Goal: Information Seeking & Learning: Learn about a topic

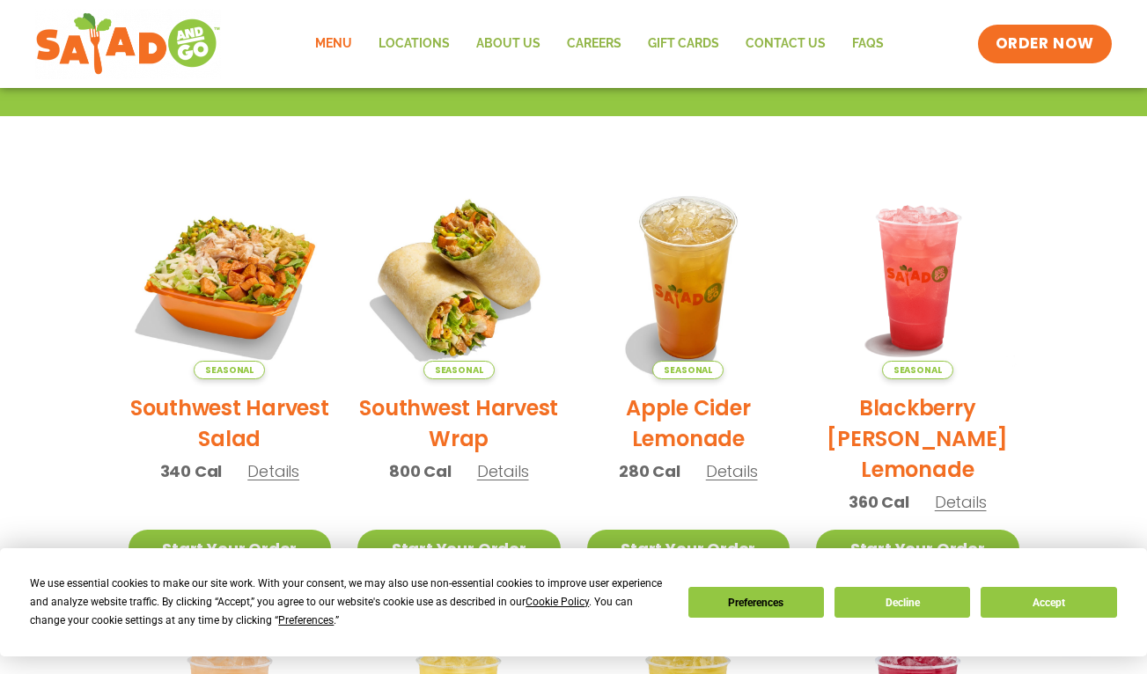
scroll to position [352, 0]
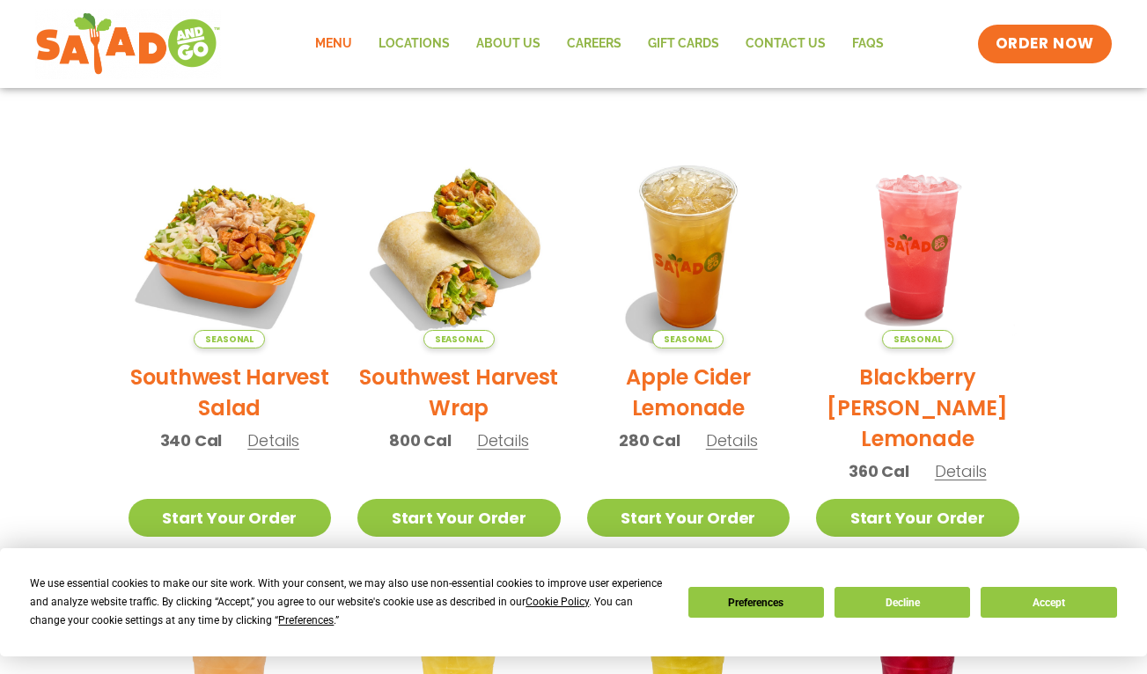
click at [231, 384] on h2 "Southwest Harvest Salad" at bounding box center [229, 393] width 203 height 62
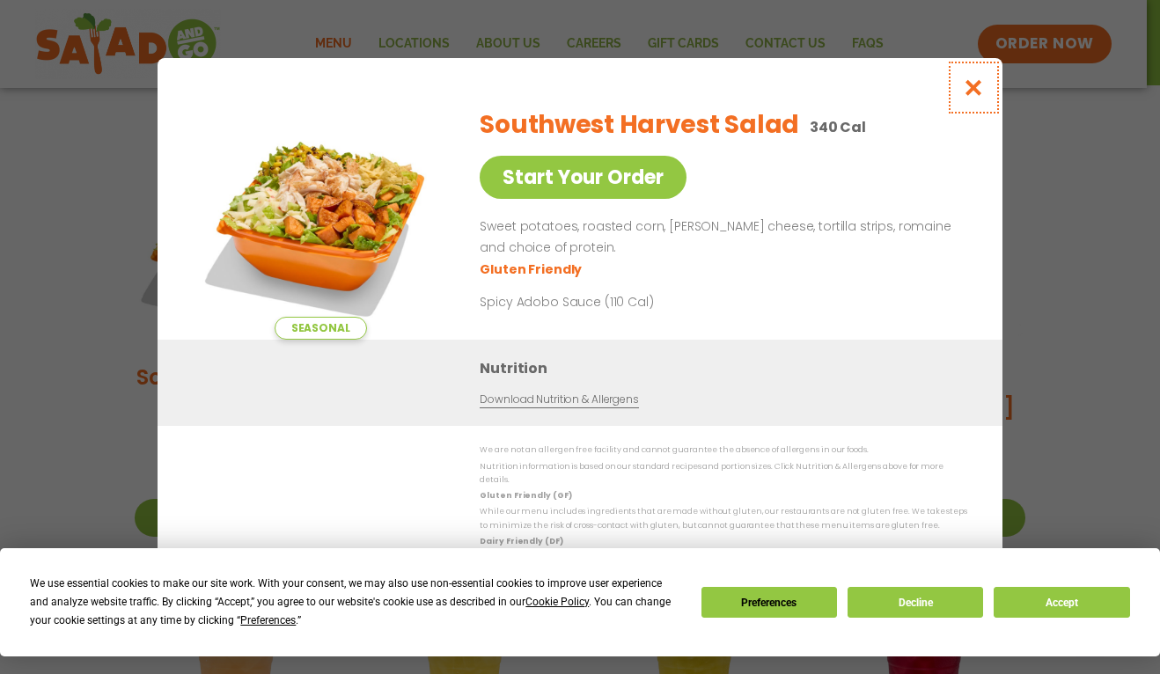
click at [972, 93] on icon "Close modal" at bounding box center [974, 87] width 22 height 18
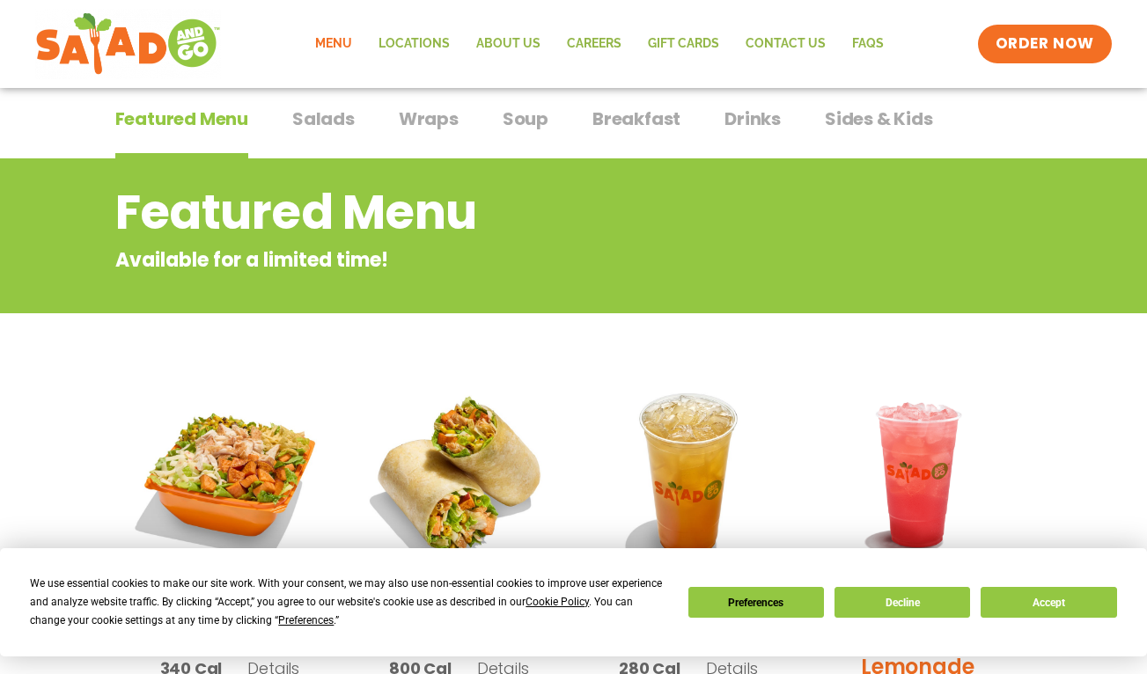
scroll to position [103, 0]
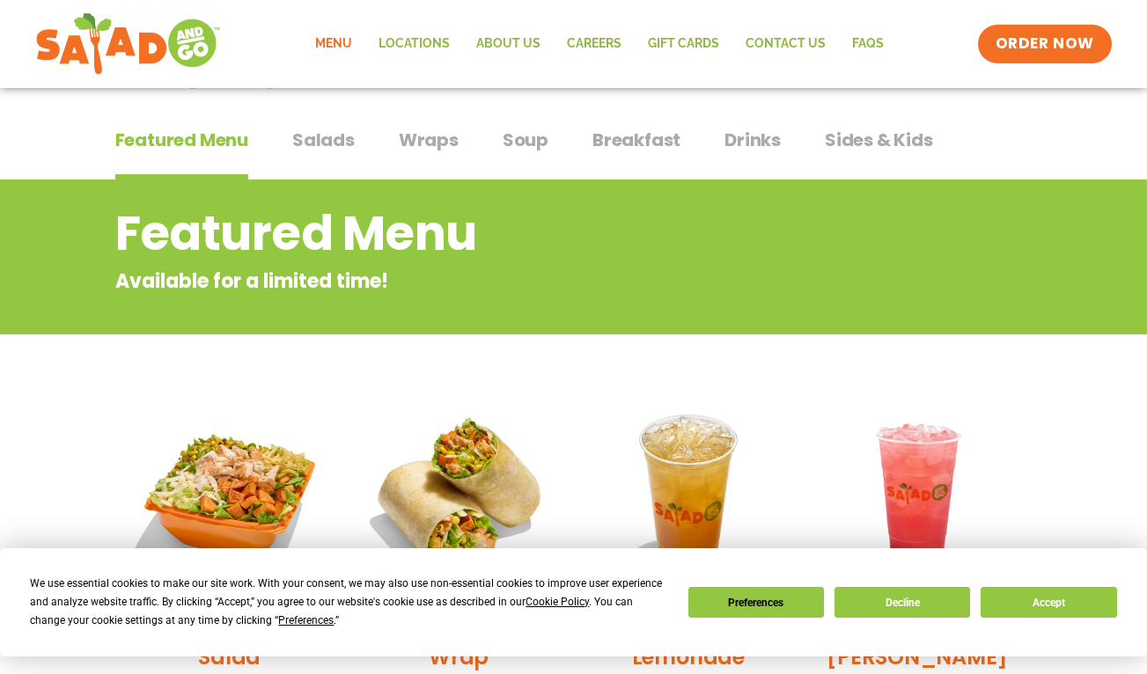
click at [517, 144] on span "Soup" at bounding box center [525, 140] width 46 height 26
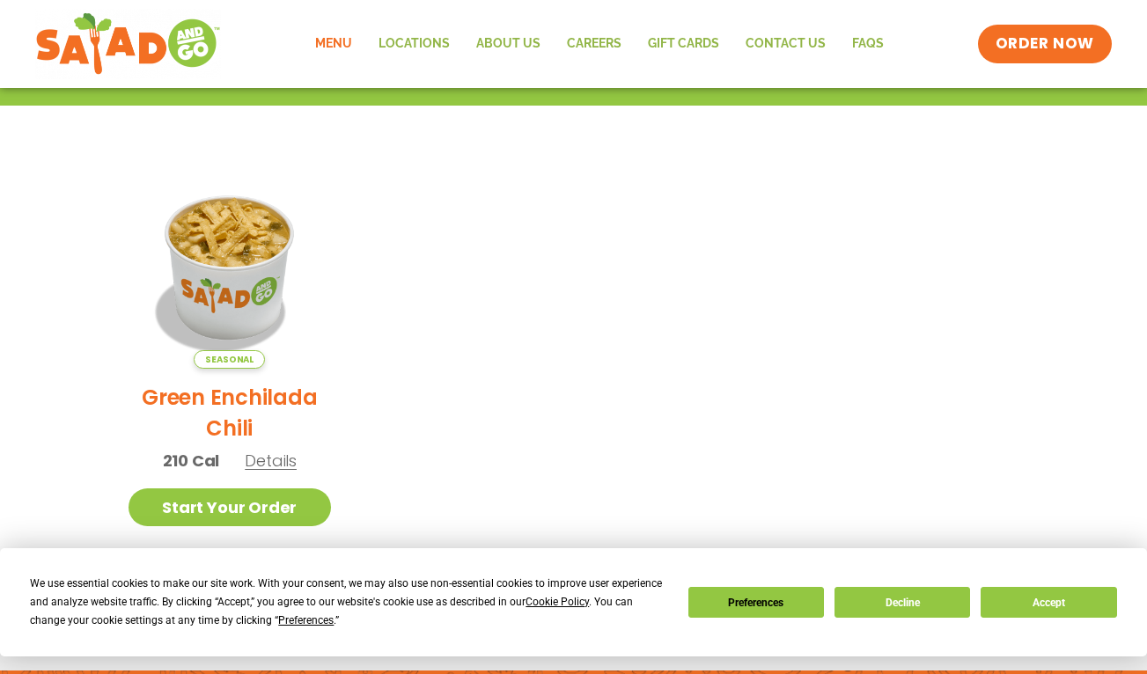
scroll to position [367, 0]
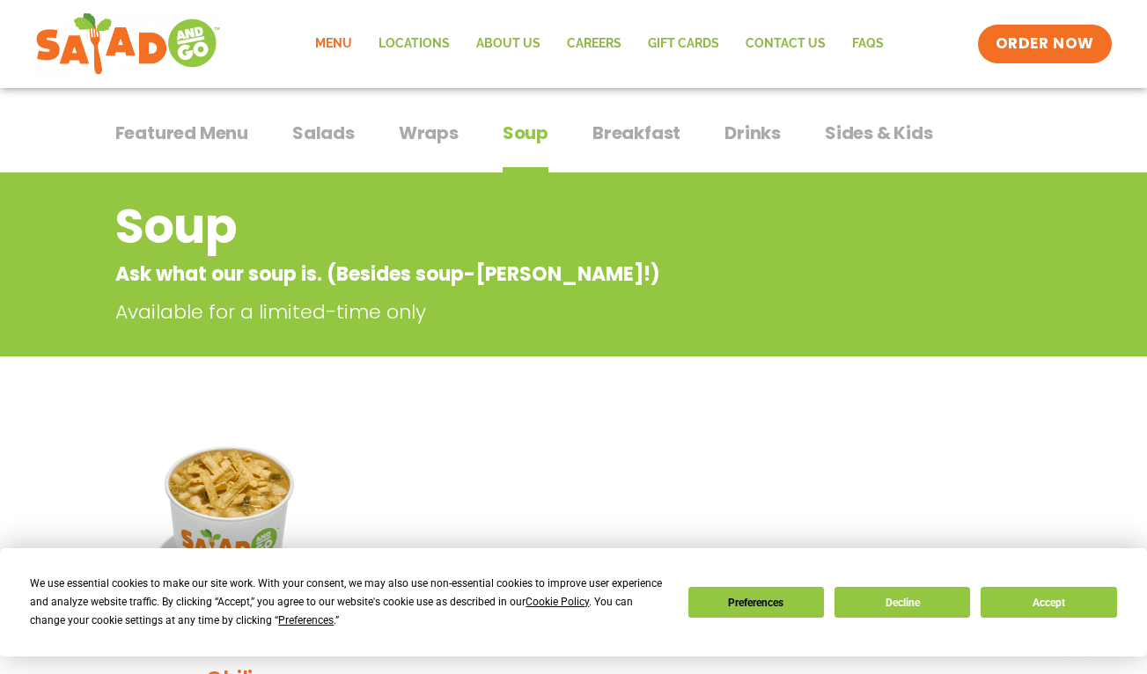
scroll to position [103, 0]
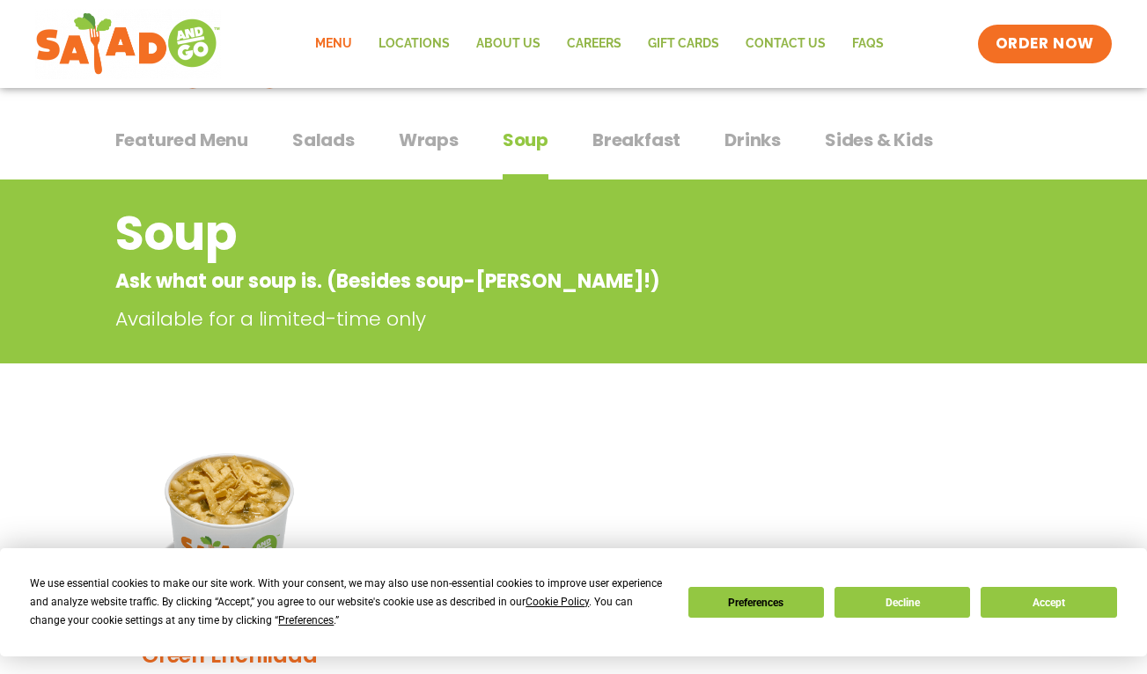
click at [323, 140] on span "Salads" at bounding box center [323, 140] width 62 height 26
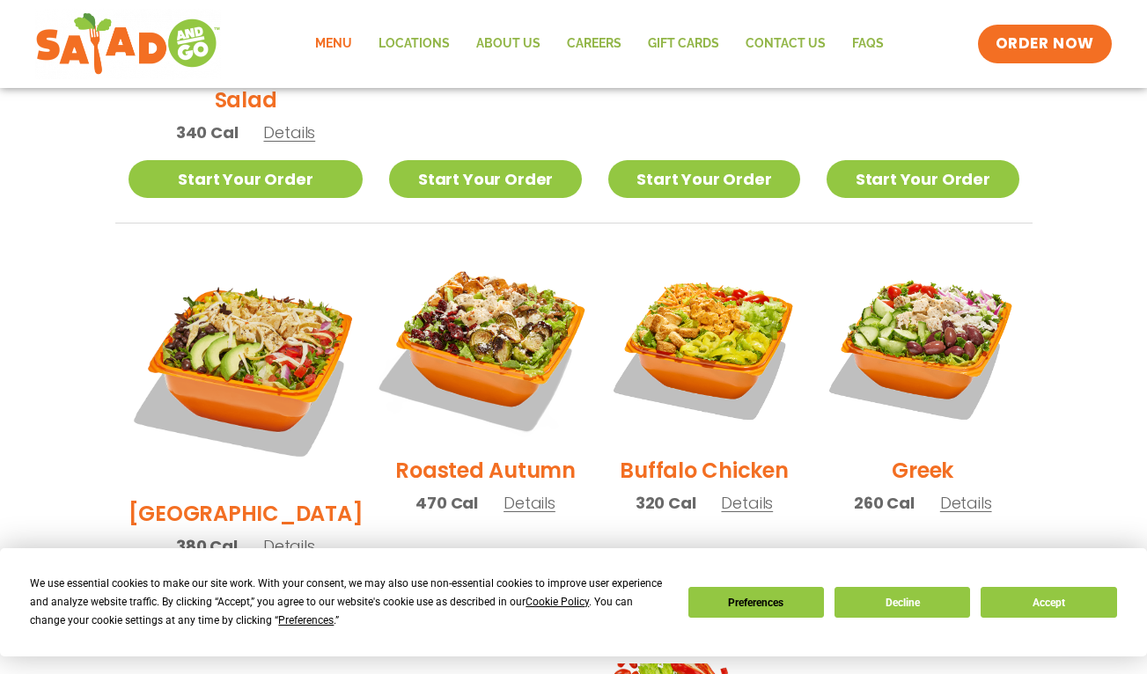
scroll to position [807, 0]
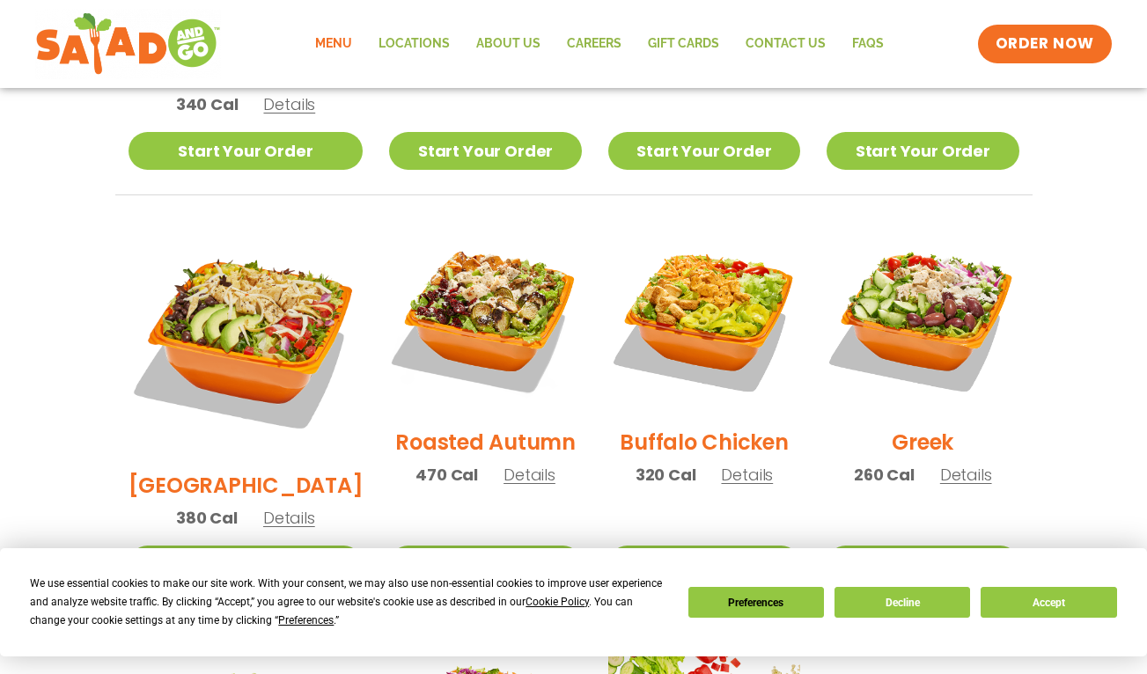
click at [730, 427] on h2 "Buffalo Chicken" at bounding box center [704, 442] width 168 height 31
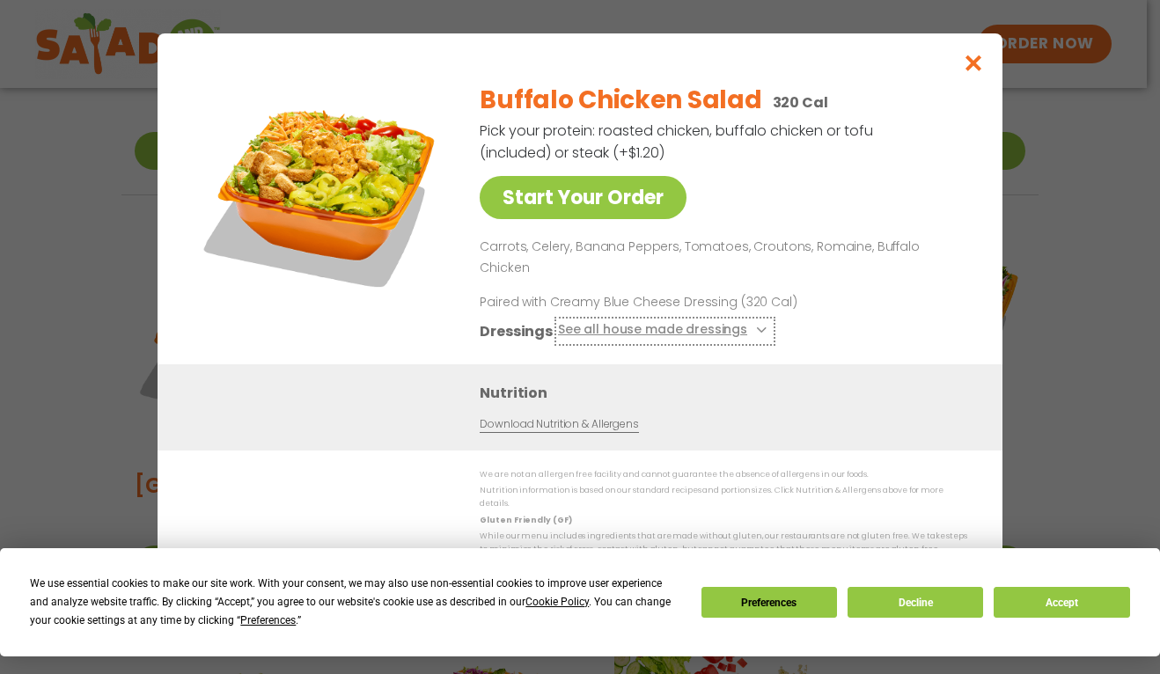
click at [571, 327] on button "See all house made dressings" at bounding box center [665, 331] width 214 height 22
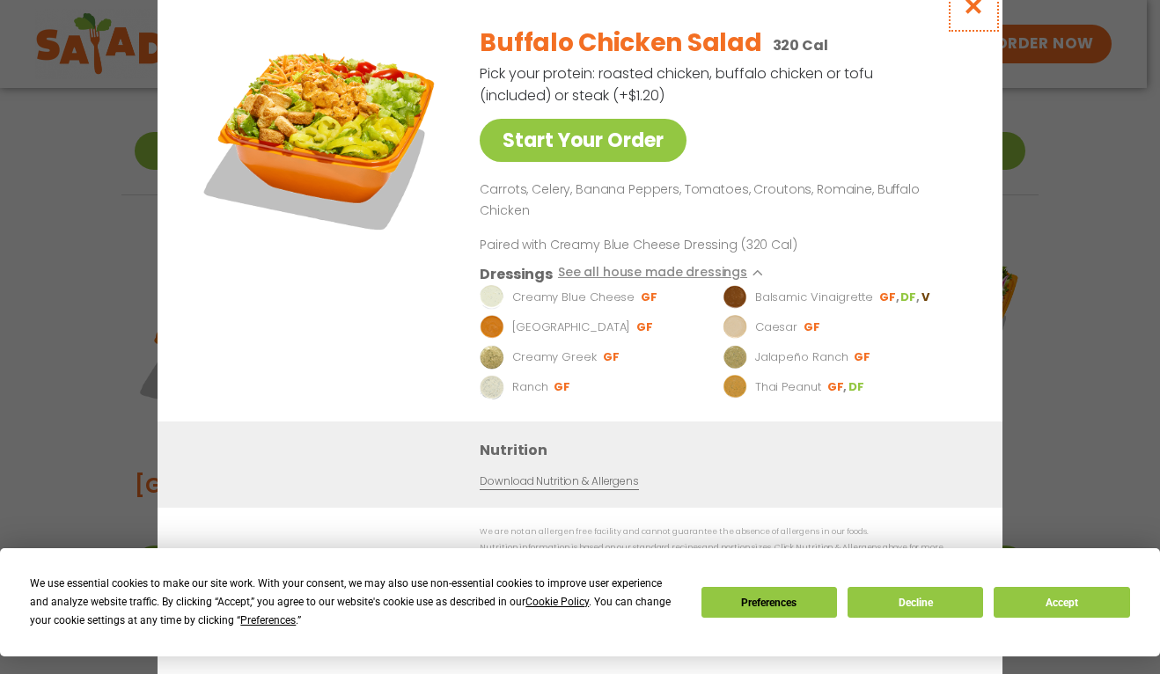
click at [978, 15] on icon "Close modal" at bounding box center [974, 5] width 22 height 18
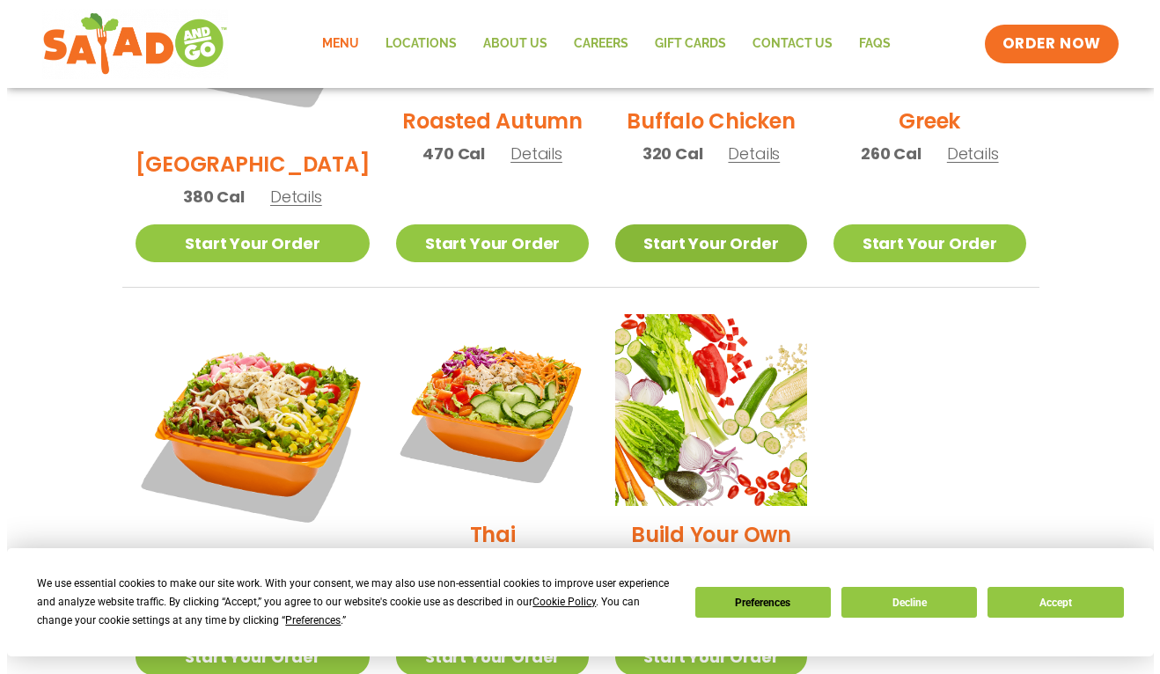
scroll to position [1159, 0]
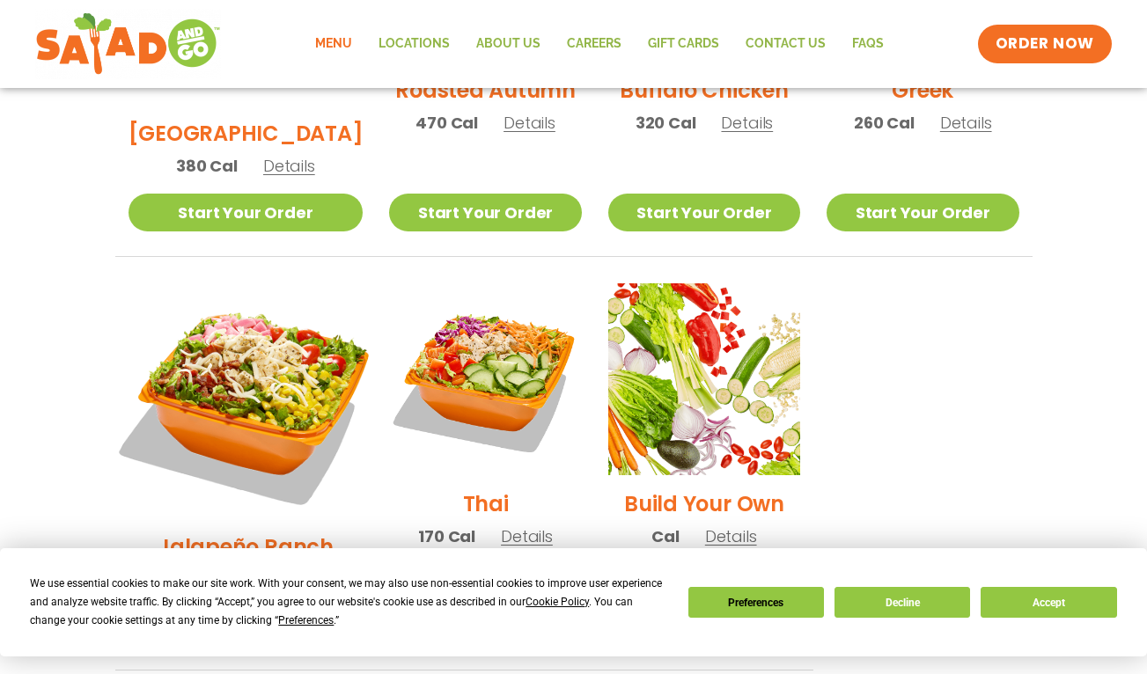
click at [252, 354] on img at bounding box center [244, 400] width 275 height 275
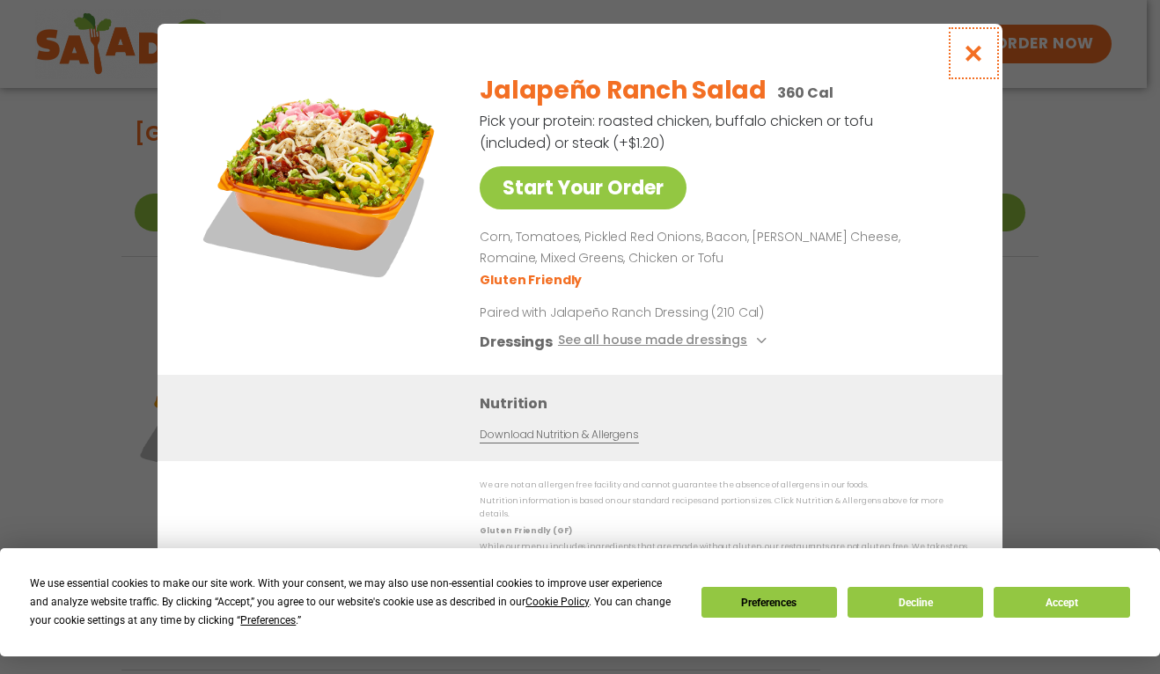
click at [977, 58] on icon "Close modal" at bounding box center [974, 53] width 22 height 18
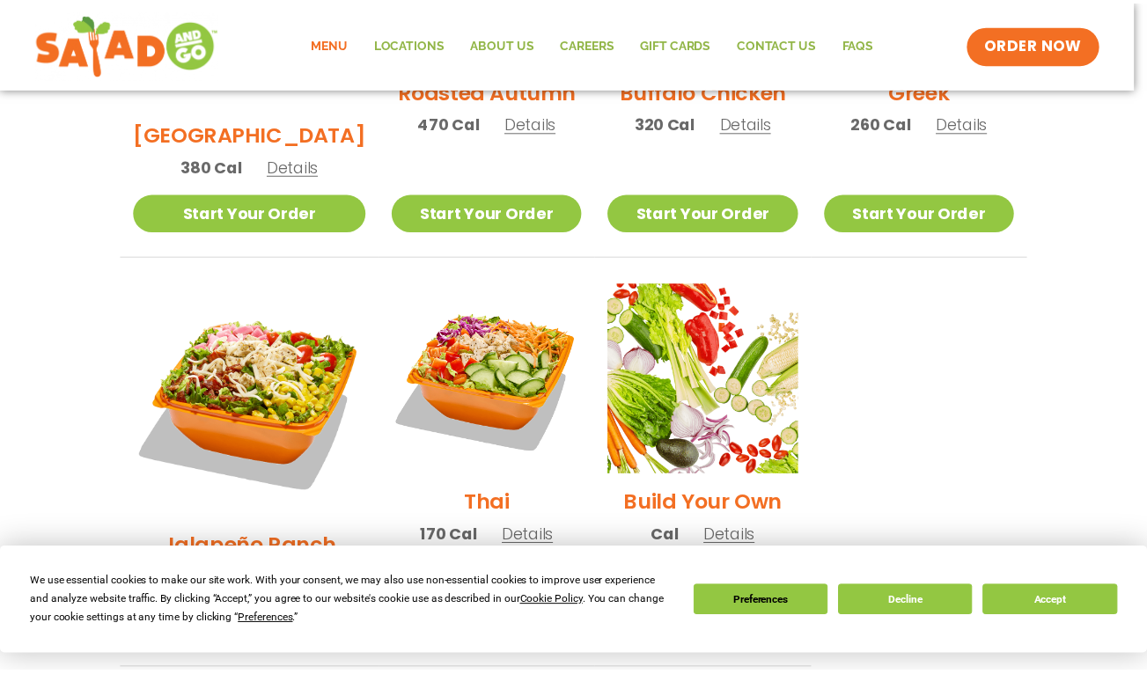
scroll to position [1060, 0]
